Goal: Information Seeking & Learning: Learn about a topic

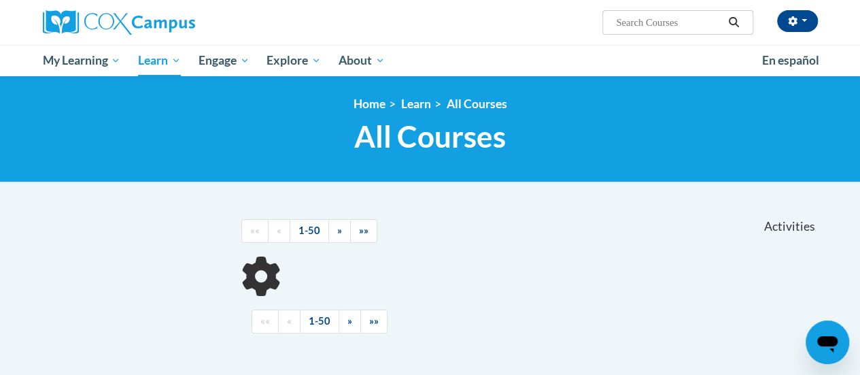
click at [271, 64] on span "Explore" at bounding box center [294, 60] width 54 height 16
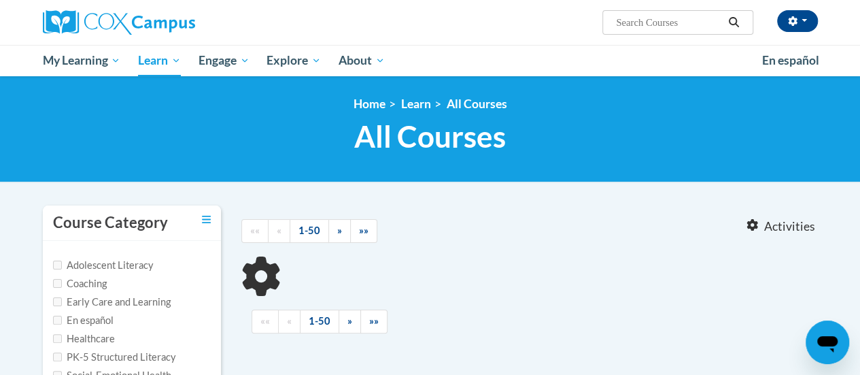
click at [0, 0] on link "Yearlong Learning Journeys" at bounding box center [0, 0] width 0 height 0
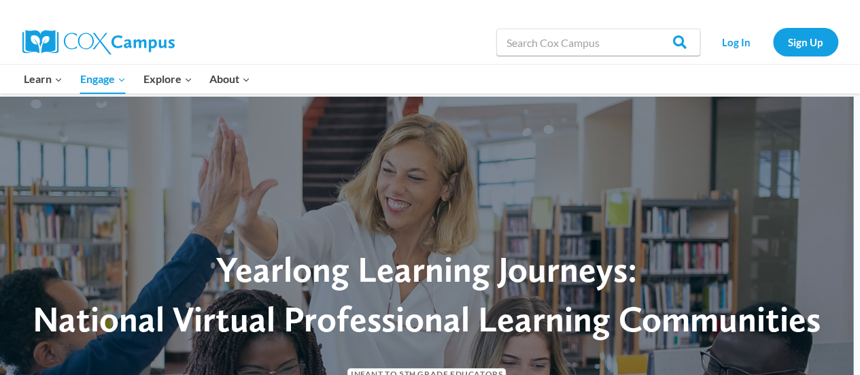
click at [41, 71] on button "Child menu of Learn" at bounding box center [44, 79] width 56 height 29
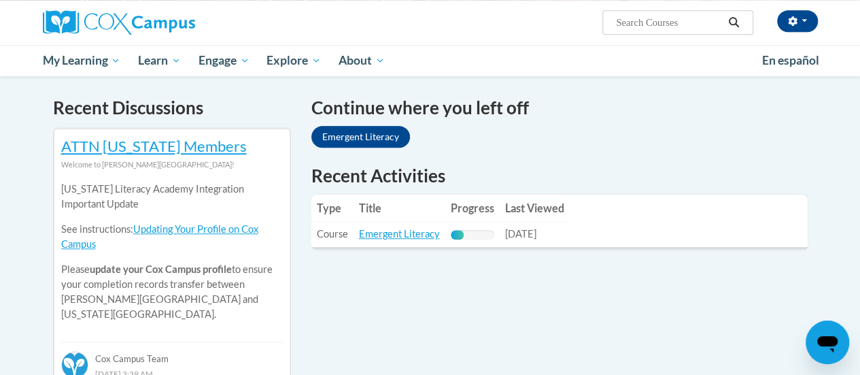
scroll to position [405, 0]
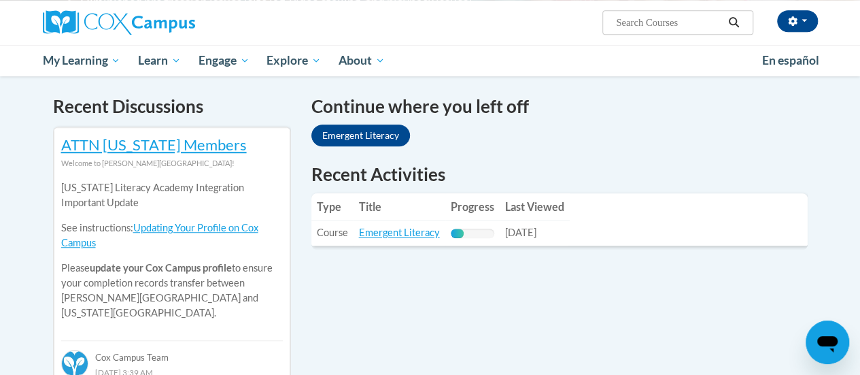
click at [401, 233] on link "Emergent Literacy" at bounding box center [399, 232] width 81 height 12
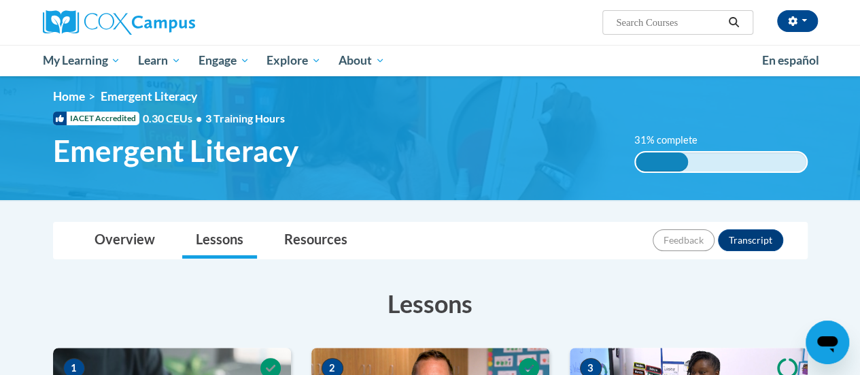
scroll to position [5, 0]
